Goal: Information Seeking & Learning: Check status

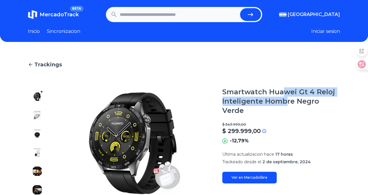
drag, startPoint x: 287, startPoint y: 92, endPoint x: 286, endPoint y: 100, distance: 8.2
click at [286, 100] on h1 "Smartwatch Huawei Gt 4 Reloj Inteligente Hombre Negro Verde" at bounding box center [281, 101] width 118 height 28
click at [287, 107] on div "Smartwatch Huawei Gt 4 Reloj Inteligente Hombre Negro Verde $ 343.999,00 $ 299.…" at bounding box center [281, 135] width 118 height 96
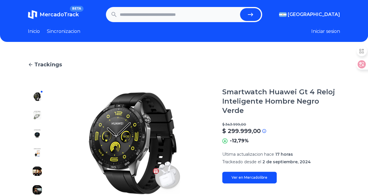
click at [307, 99] on h1 "Smartwatch Huawei Gt 4 Reloj Inteligente Hombre Negro Verde" at bounding box center [281, 101] width 118 height 28
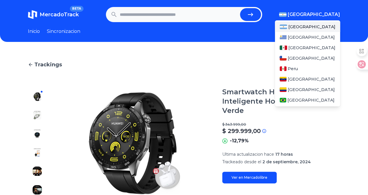
click at [330, 13] on span "[GEOGRAPHIC_DATA]" at bounding box center [314, 14] width 52 height 7
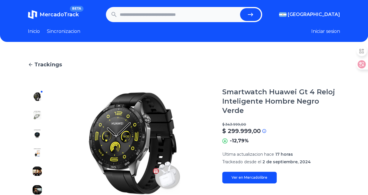
click at [317, 137] on div "-12,79%" at bounding box center [281, 140] width 118 height 7
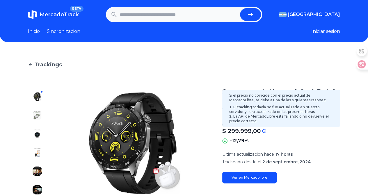
click at [324, 127] on div "$ 299.999,00" at bounding box center [281, 131] width 118 height 8
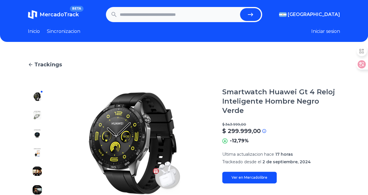
click at [172, 14] on input "text" at bounding box center [179, 14] width 118 height 13
type input "****"
click at [240, 8] on button "submit" at bounding box center [250, 14] width 21 height 13
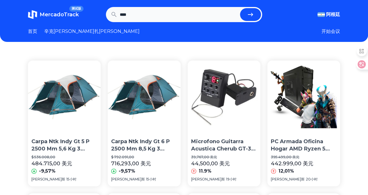
click at [331, 29] on font "开始会议" at bounding box center [330, 31] width 19 height 6
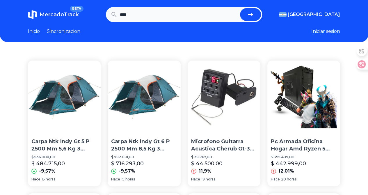
click at [27, 30] on header "MercadoTrack BETA [GEOGRAPHIC_DATA] [GEOGRAPHIC_DATA] [GEOGRAPHIC_DATA] [GEOGRA…" at bounding box center [184, 21] width 368 height 42
click at [31, 31] on link "Inicio" at bounding box center [34, 31] width 12 height 7
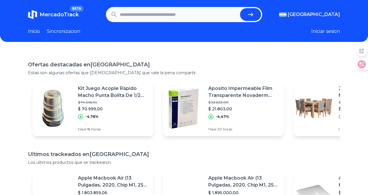
click at [58, 31] on link "Sincronizacion" at bounding box center [63, 31] width 33 height 7
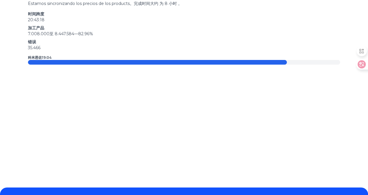
scroll to position [109, 0]
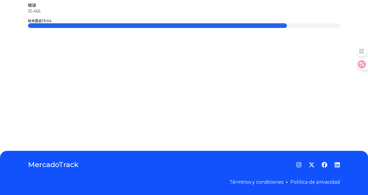
click at [256, 181] on font "Términos y condiciones" at bounding box center [256, 182] width 54 height 6
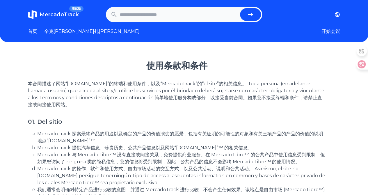
drag, startPoint x: 167, startPoint y: 101, endPoint x: 129, endPoint y: 111, distance: 39.7
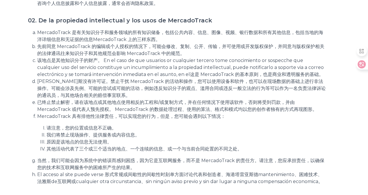
scroll to position [320, 0]
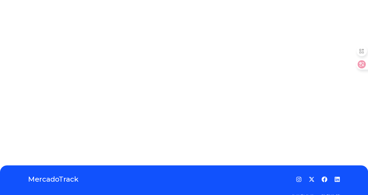
scroll to position [109, 0]
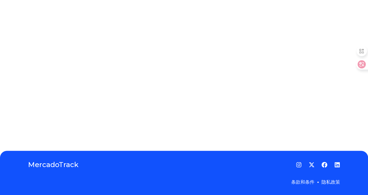
click at [335, 182] on font "隐私政策" at bounding box center [330, 182] width 19 height 6
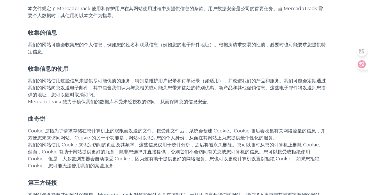
scroll to position [87, 0]
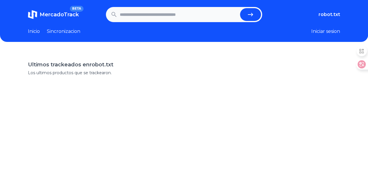
click at [58, 15] on span "MercadoTrack" at bounding box center [59, 14] width 39 height 6
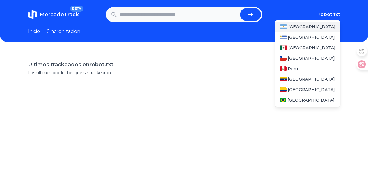
click at [313, 24] on span "[GEOGRAPHIC_DATA]" at bounding box center [311, 27] width 47 height 6
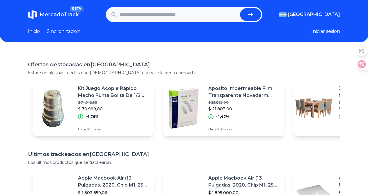
click at [61, 16] on span "MercadoTrack" at bounding box center [59, 14] width 39 height 6
click at [109, 91] on p "Kit Juego Acople Rápido Macho Punta Bolita De 1/2 Npt X4 Uni" at bounding box center [113, 92] width 71 height 14
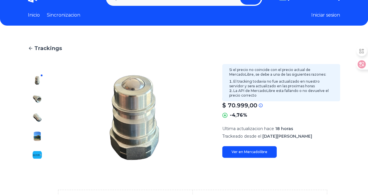
scroll to position [29, 0]
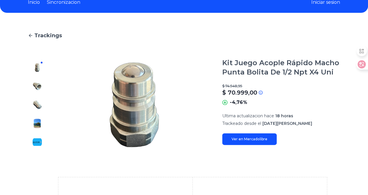
click at [340, 117] on p "Ultima actualizacion hace 18 horas" at bounding box center [281, 116] width 118 height 6
drag, startPoint x: 312, startPoint y: 82, endPoint x: 326, endPoint y: 99, distance: 22.0
click at [326, 99] on div "$ 74.548,95 $ 70.999,00 Si el precio no coincide con el precio actual de Mercad…" at bounding box center [281, 95] width 118 height 22
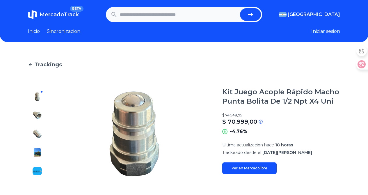
scroll to position [28, 0]
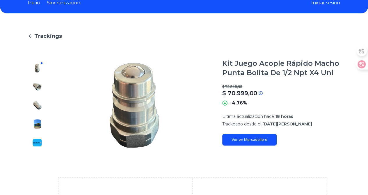
click at [349, 99] on div "Trackings Kit Juego Acople Rápido Macho [GEOGRAPHIC_DATA] De 1/2 Npt X4 Uni $ 7…" at bounding box center [184, 175] width 368 height 304
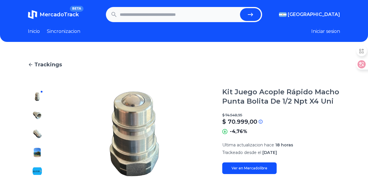
scroll to position [28, 0]
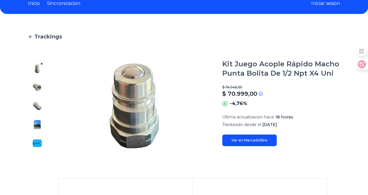
click at [345, 129] on div "Trackings Kit Juego Acople Rápido Macho [GEOGRAPHIC_DATA] De 1/2 Npt X4 Uni $ 7…" at bounding box center [184, 175] width 368 height 304
click at [348, 124] on div "Trackings Kit Juego Acople Rápido Macho [GEOGRAPHIC_DATA] De 1/2 Npt X4 Uni $ 5…" at bounding box center [184, 175] width 368 height 304
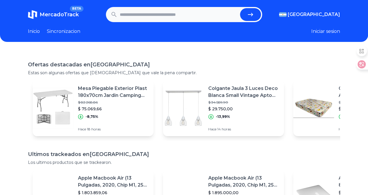
click at [169, 16] on input "text" at bounding box center [179, 14] width 118 height 13
drag, startPoint x: 154, startPoint y: 71, endPoint x: 35, endPoint y: 72, distance: 118.6
click at [35, 72] on p "Estas son algunas ofertas que creemos que vale la pena compartir." at bounding box center [184, 73] width 312 height 6
click at [141, 65] on h1 "Ofertas destacadas en Argentina" at bounding box center [184, 64] width 312 height 8
click at [152, 19] on input "text" at bounding box center [179, 14] width 118 height 13
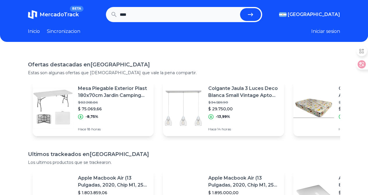
type input "****"
click at [240, 8] on button "submit" at bounding box center [250, 14] width 21 height 13
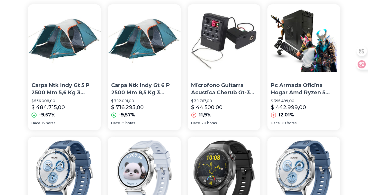
scroll to position [58, 0]
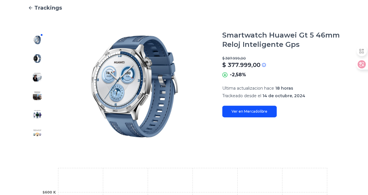
scroll to position [58, 0]
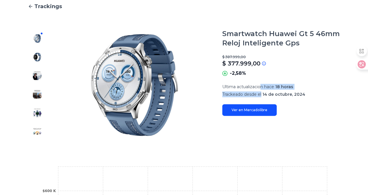
drag, startPoint x: 265, startPoint y: 86, endPoint x: 264, endPoint y: 93, distance: 6.7
click at [263, 92] on section "Ultima actualizacion hace 18 horas Trackeado desde el [DATE]" at bounding box center [281, 90] width 118 height 13
click at [271, 93] on span "14 de octubre, 2024" at bounding box center [283, 94] width 43 height 5
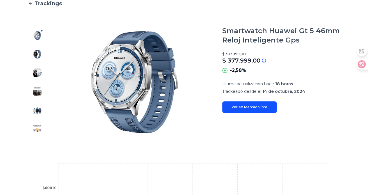
scroll to position [0, 0]
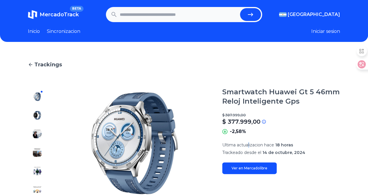
drag, startPoint x: 251, startPoint y: 144, endPoint x: 252, endPoint y: 149, distance: 5.1
click at [252, 149] on section "Ultima actualizacion hace 18 horas Trackeado desde el [DATE]" at bounding box center [281, 148] width 118 height 13
click at [259, 153] on span "Trackeado desde el" at bounding box center [241, 152] width 39 height 5
drag, startPoint x: 266, startPoint y: 146, endPoint x: 265, endPoint y: 152, distance: 6.8
click at [265, 152] on section "Ultima actualizacion hace 18 horas Trackeado desde el [DATE]" at bounding box center [281, 148] width 118 height 13
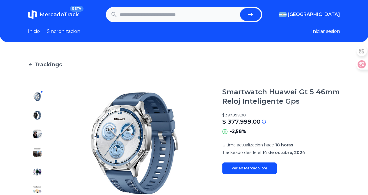
click at [265, 154] on span "14 de octubre, 2024" at bounding box center [283, 152] width 43 height 5
drag, startPoint x: 258, startPoint y: 146, endPoint x: 258, endPoint y: 152, distance: 6.7
click at [258, 151] on section "Ultima actualizacion hace 18 horas Trackeado desde el [DATE]" at bounding box center [281, 148] width 118 height 13
click at [260, 154] on span "Trackeado desde el" at bounding box center [241, 152] width 39 height 5
drag, startPoint x: 258, startPoint y: 144, endPoint x: 258, endPoint y: 152, distance: 7.9
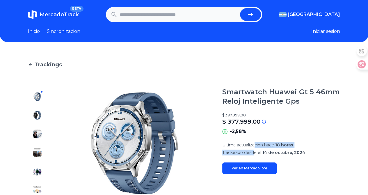
click at [258, 152] on section "Ultima actualizacion hace 18 horas Trackeado desde el [DATE]" at bounding box center [281, 148] width 118 height 13
click at [261, 155] on p "Trackeado desde el [DATE]" at bounding box center [281, 152] width 118 height 6
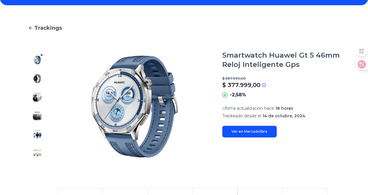
scroll to position [29, 0]
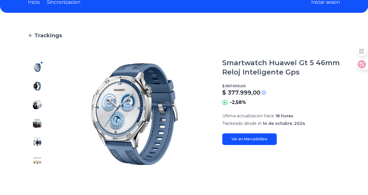
click at [311, 106] on div "-2,58%" at bounding box center [281, 102] width 118 height 7
click at [340, 101] on div "-2,58%" at bounding box center [281, 102] width 118 height 7
